Goal: Information Seeking & Learning: Learn about a topic

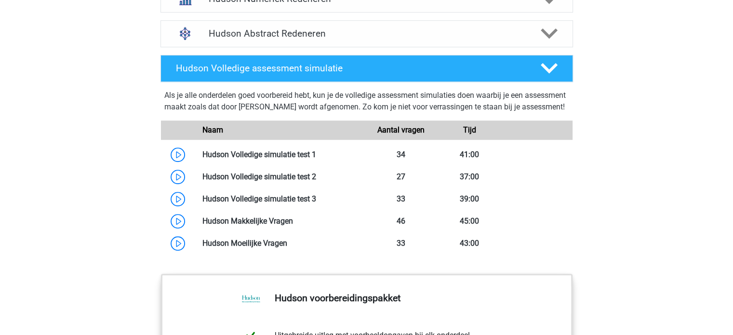
scroll to position [627, 0]
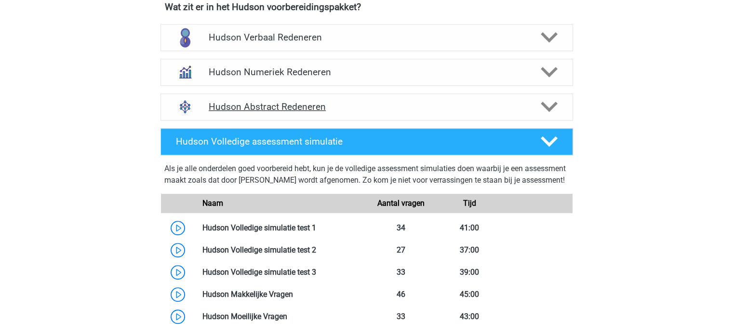
click at [286, 109] on h4 "Hudson Abstract Redeneren" at bounding box center [367, 106] width 316 height 11
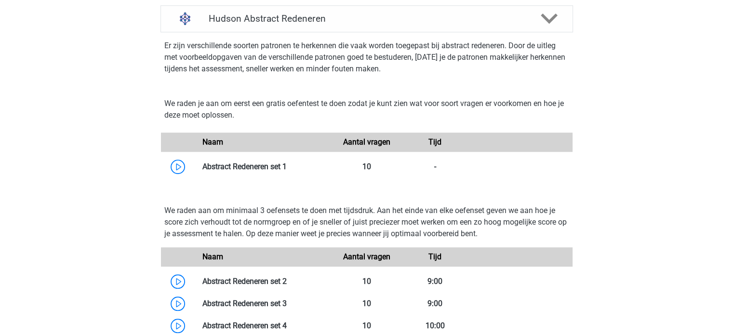
scroll to position [772, 0]
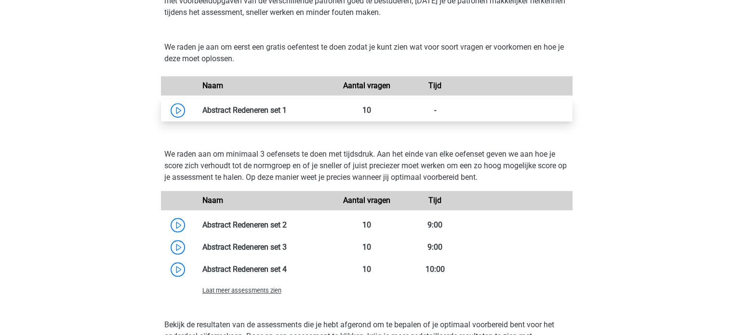
click at [287, 109] on link at bounding box center [287, 110] width 0 height 9
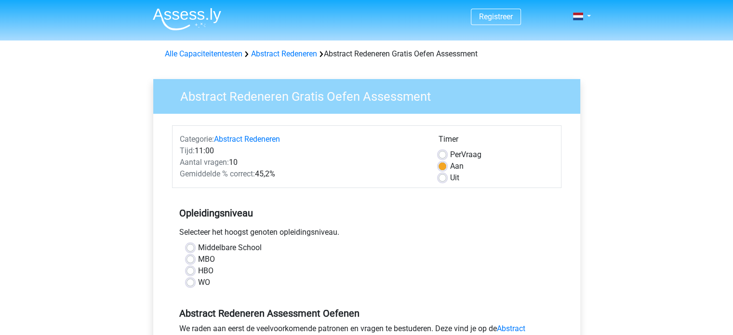
click at [198, 257] on label "MBO" at bounding box center [206, 260] width 17 height 12
click at [190, 257] on input "MBO" at bounding box center [191, 259] width 8 height 10
radio input "true"
